Goal: Information Seeking & Learning: Learn about a topic

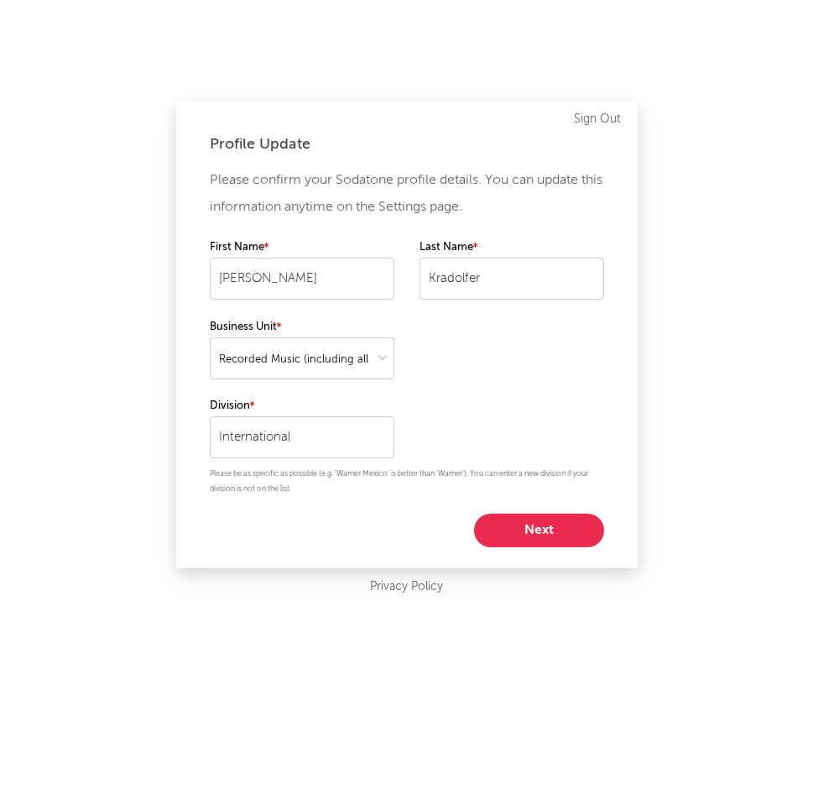
select select "recorded_music"
click at [521, 517] on button "Next" at bounding box center [539, 530] width 130 height 34
select select "other"
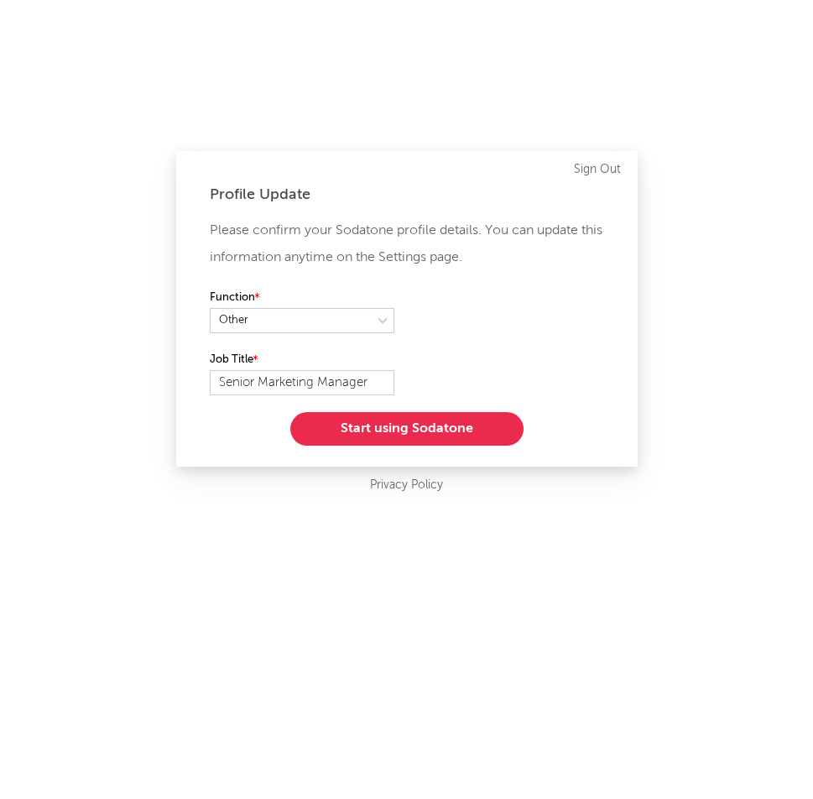
click at [386, 428] on button "Start using Sodatone" at bounding box center [406, 429] width 233 height 34
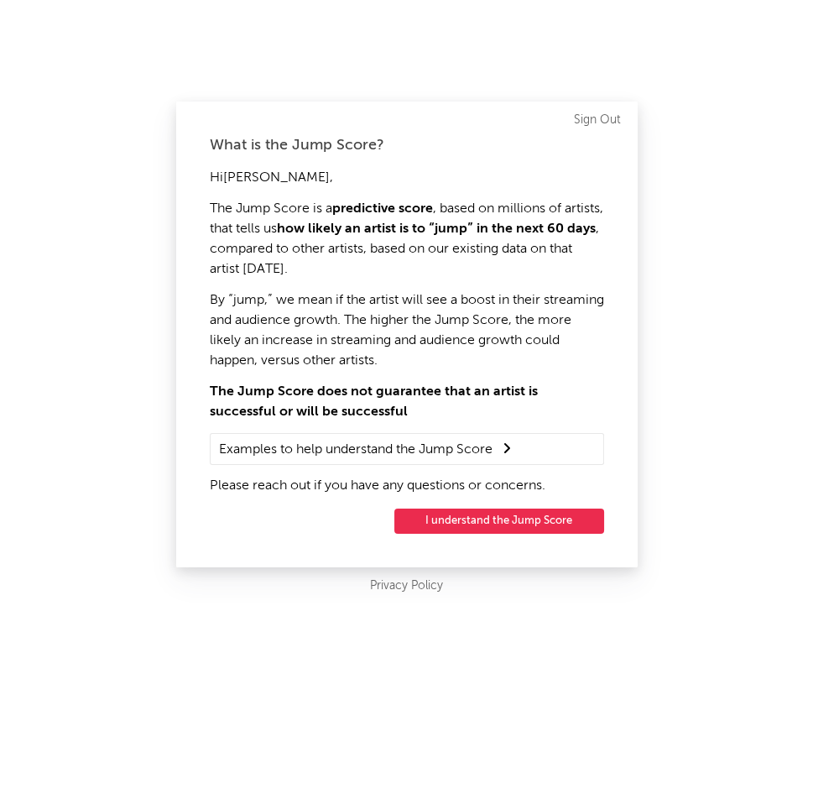
click at [446, 513] on button "I understand the Jump Score" at bounding box center [499, 520] width 210 height 25
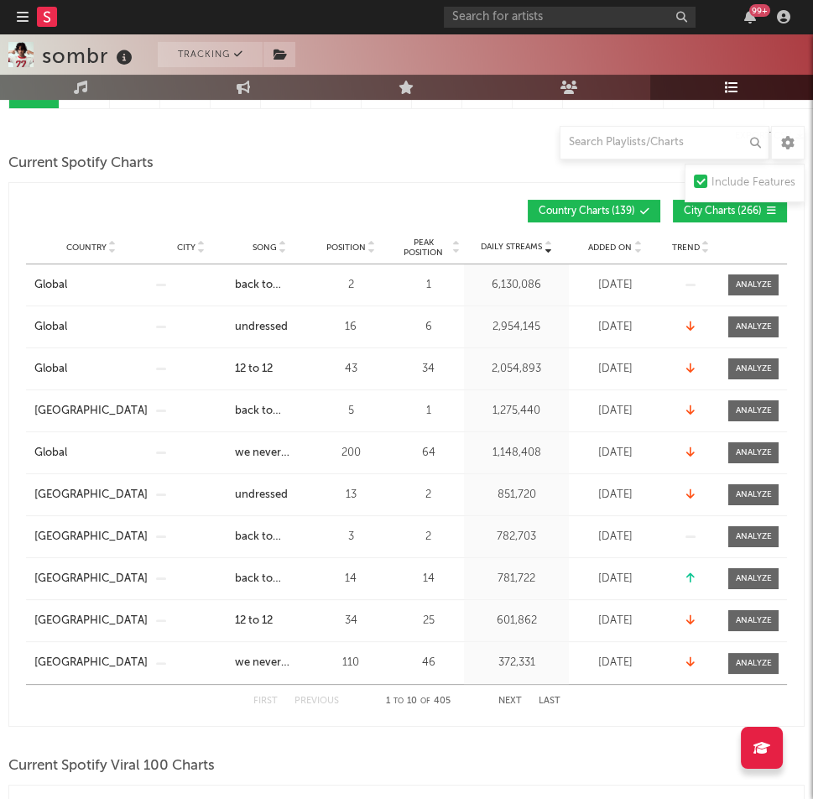
scroll to position [235, 0]
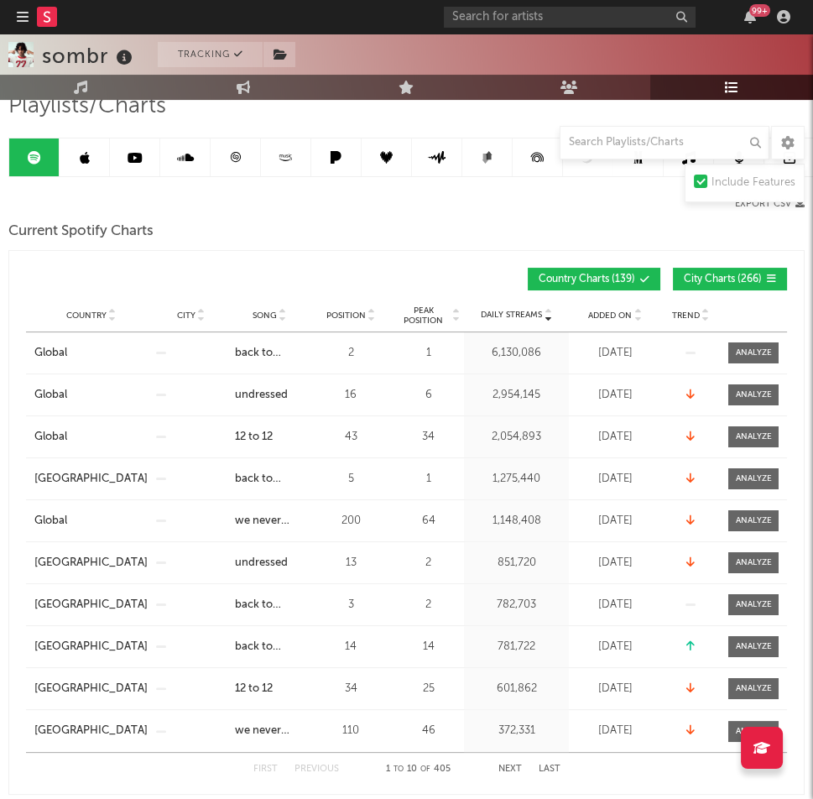
click at [729, 279] on span "City Charts ( 266 )" at bounding box center [723, 279] width 78 height 10
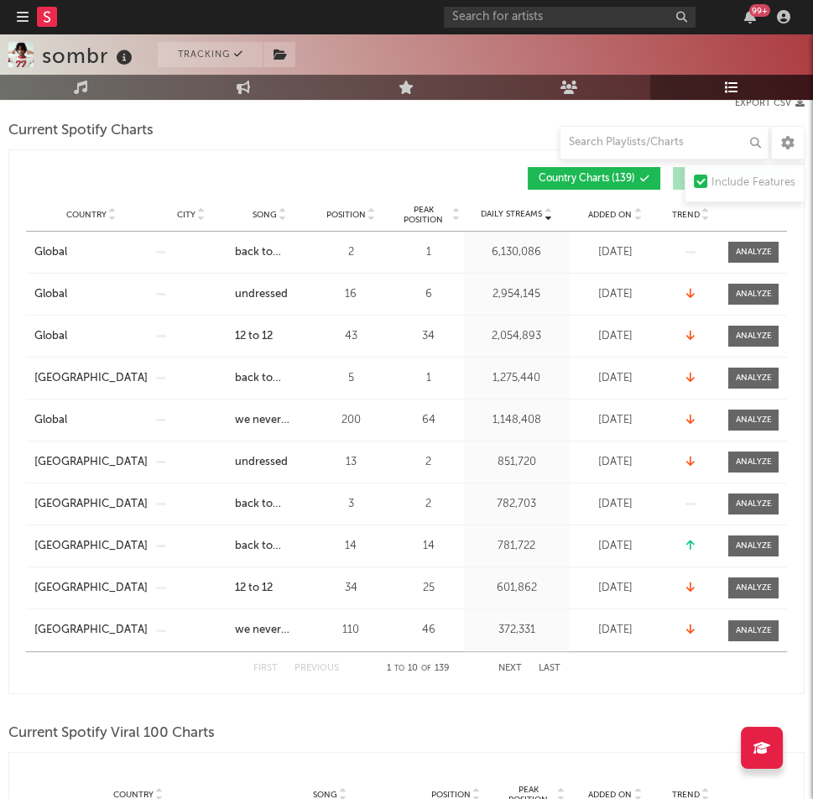
scroll to position [346, 0]
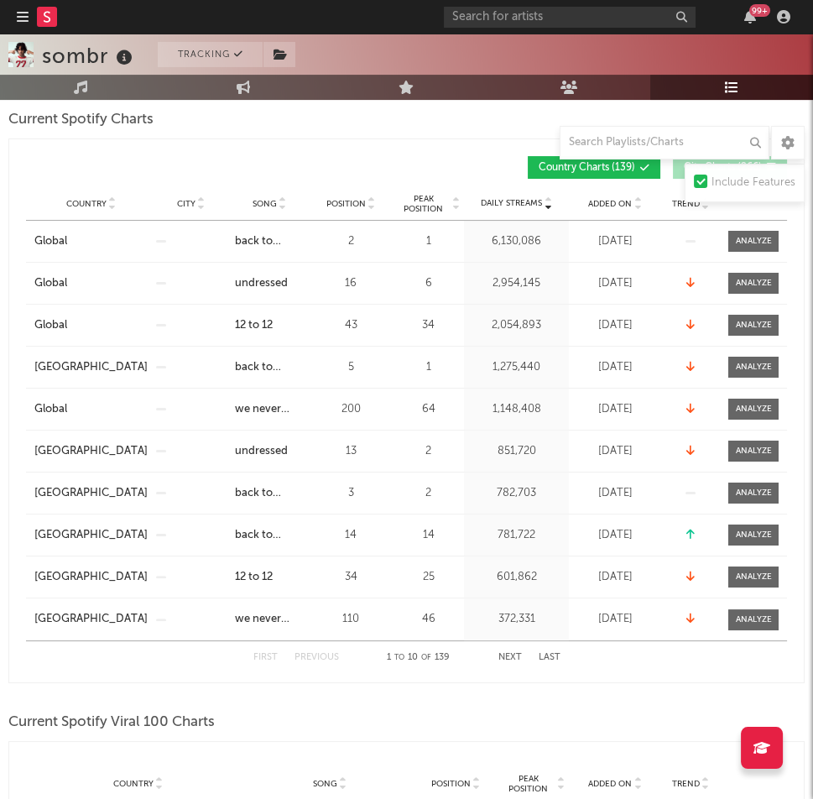
click at [596, 208] on div "Added On" at bounding box center [615, 203] width 84 height 13
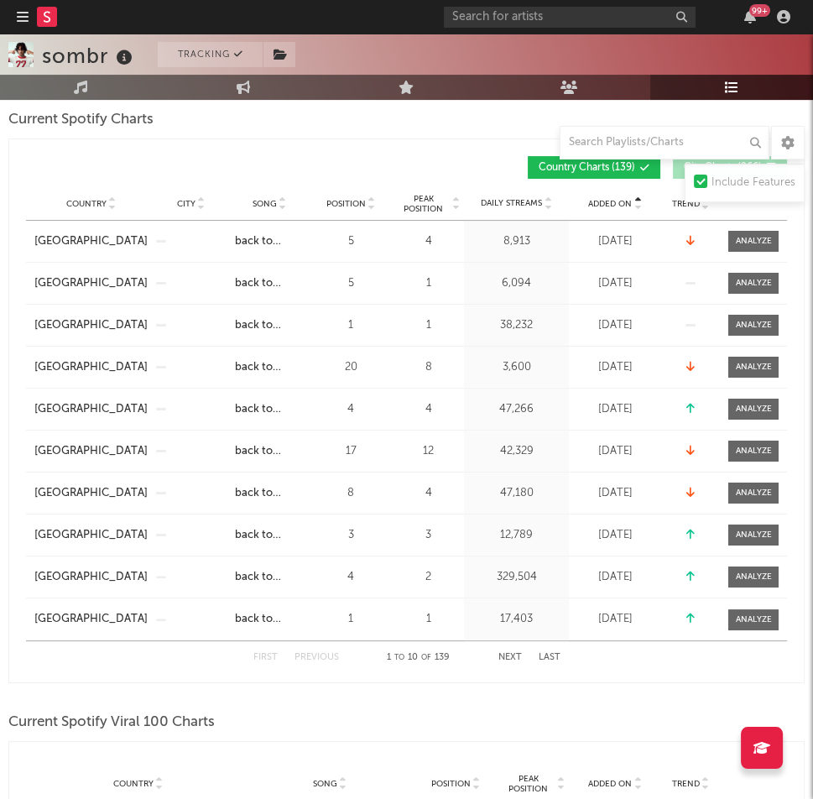
click at [596, 207] on div "Added On" at bounding box center [615, 203] width 84 height 13
click at [404, 148] on div "Added On Country City Song Position Peak Position Added On Trend Position Daily…" at bounding box center [406, 167] width 761 height 39
click at [435, 143] on div "Added On Country City Song Position Peak Position Added On Trend Position Daily…" at bounding box center [406, 410] width 796 height 544
click at [473, 143] on div "Added On Country City Song Position Peak Position Added On Trend Position Daily…" at bounding box center [406, 410] width 796 height 544
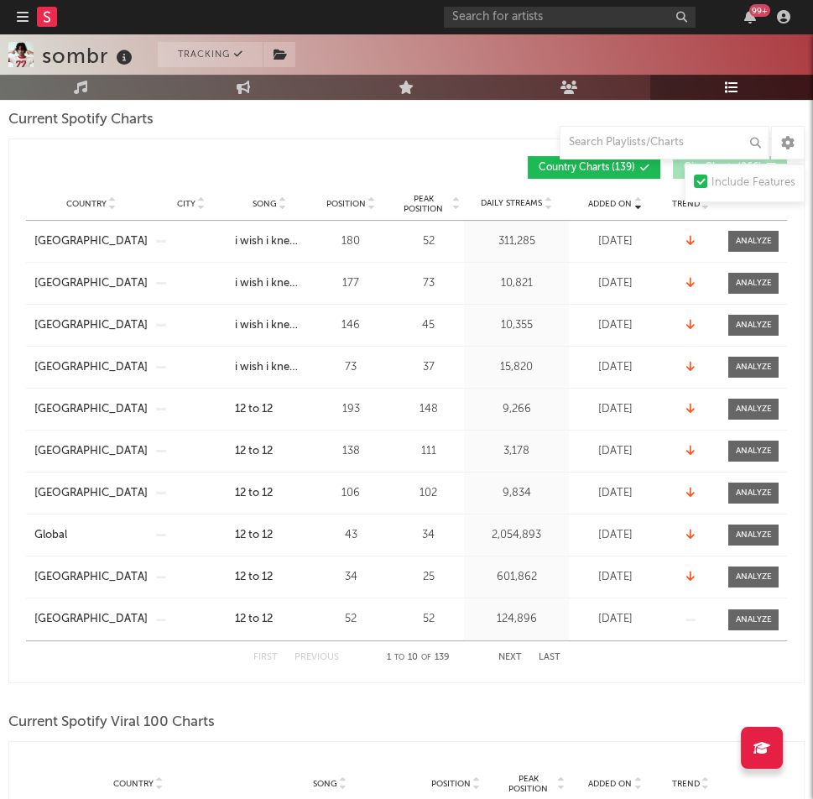
click at [585, 140] on input "text" at bounding box center [665, 143] width 210 height 34
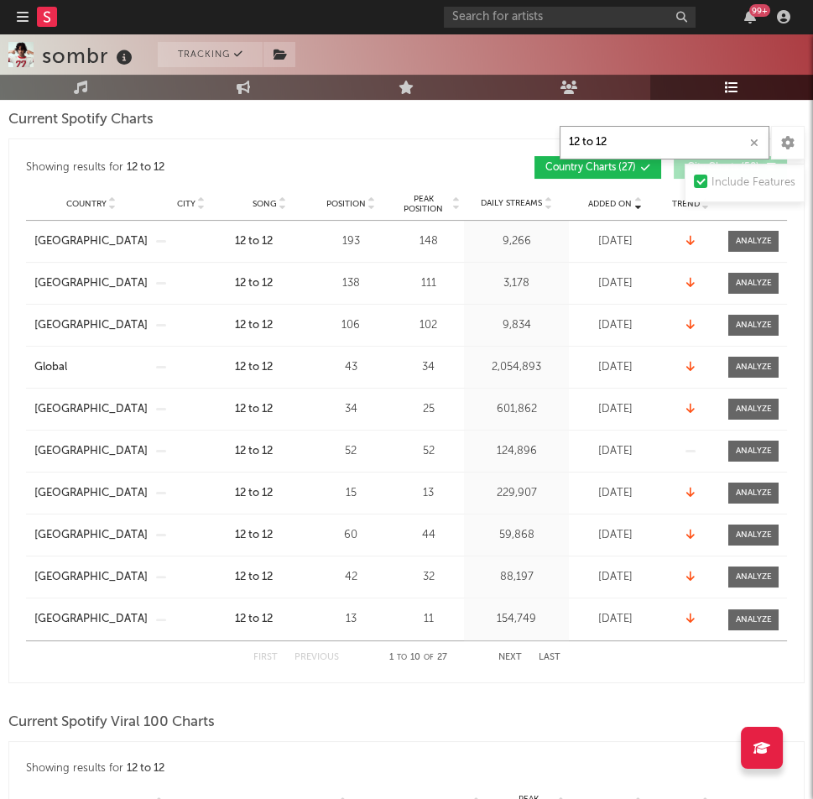
type input "12 to 12"
click at [401, 144] on div "Showing results for 12 to 12 Added On Country City Song Position Peak Position …" at bounding box center [406, 410] width 796 height 544
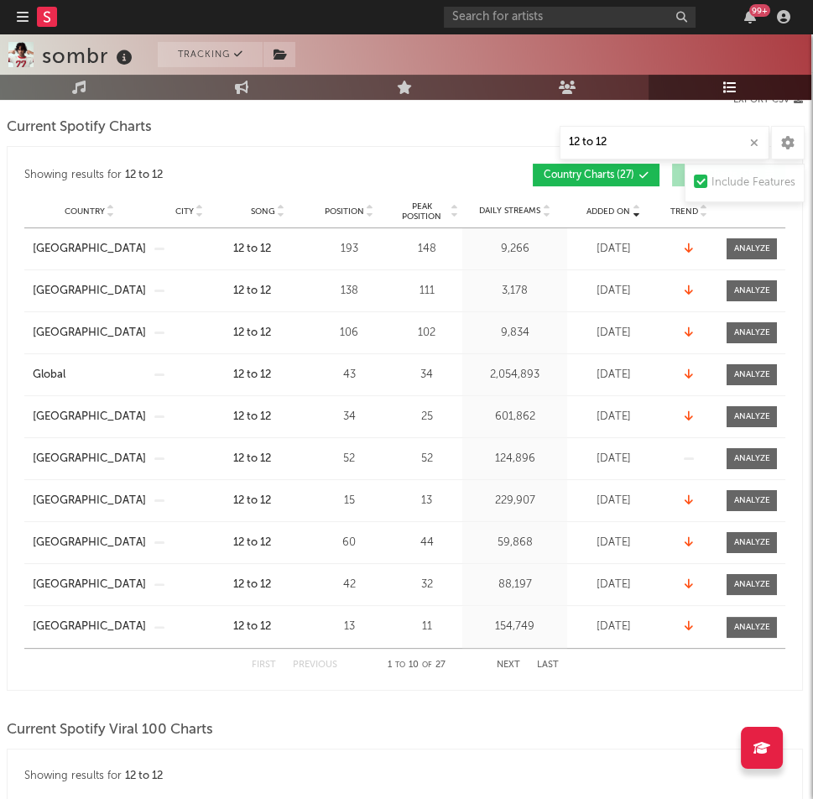
scroll to position [296, 2]
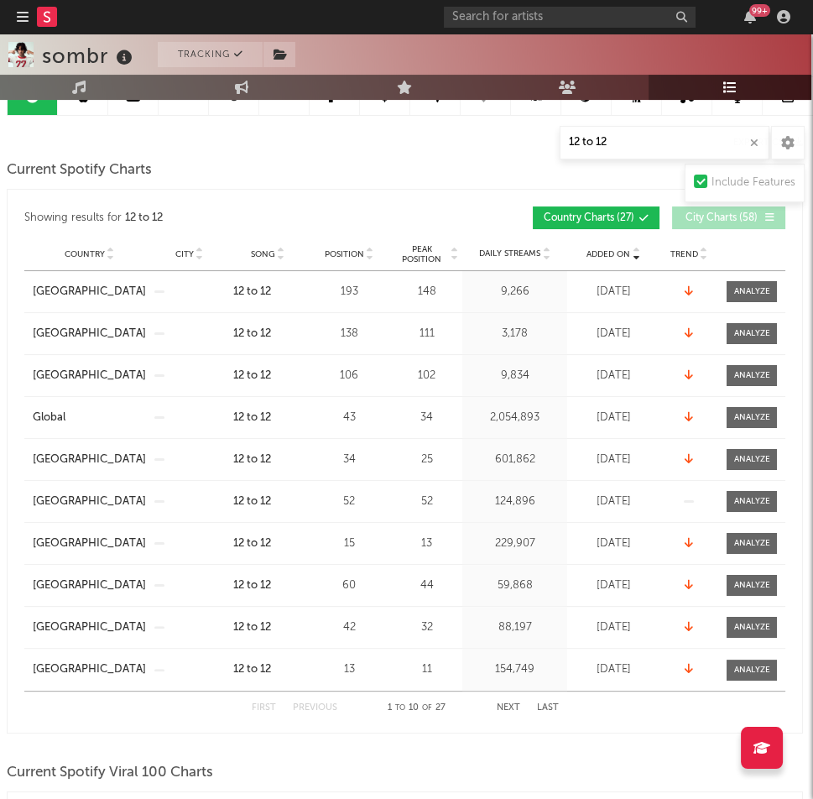
click at [410, 206] on div "Country Charts ( 27 ) City Charts ( 58 )" at bounding box center [595, 217] width 381 height 23
click at [753, 294] on div at bounding box center [752, 291] width 36 height 13
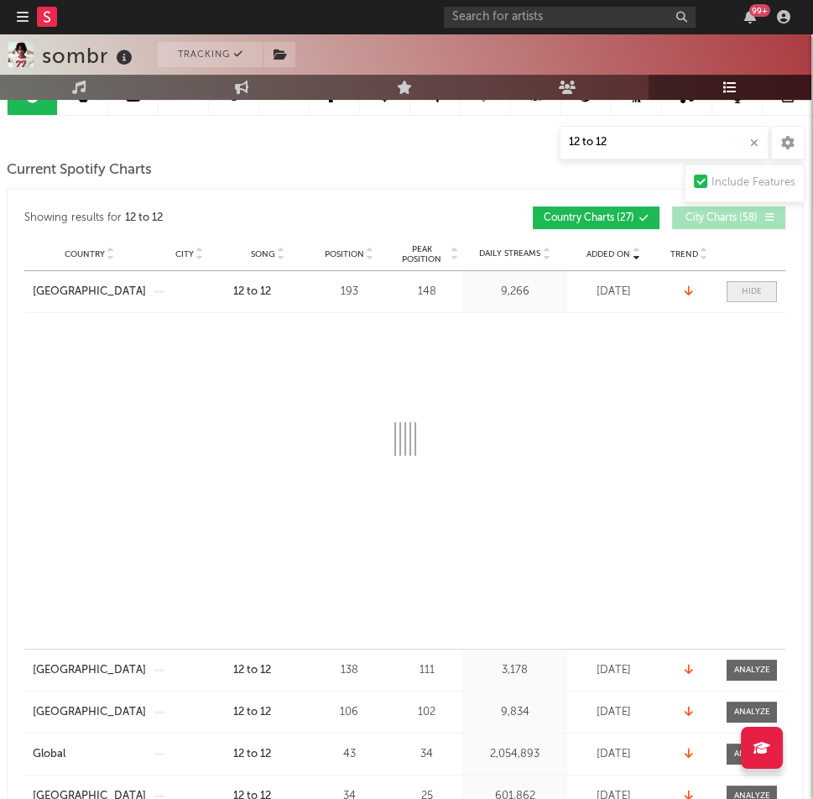
click at [753, 294] on div at bounding box center [752, 291] width 20 height 13
